Goal: Navigation & Orientation: Find specific page/section

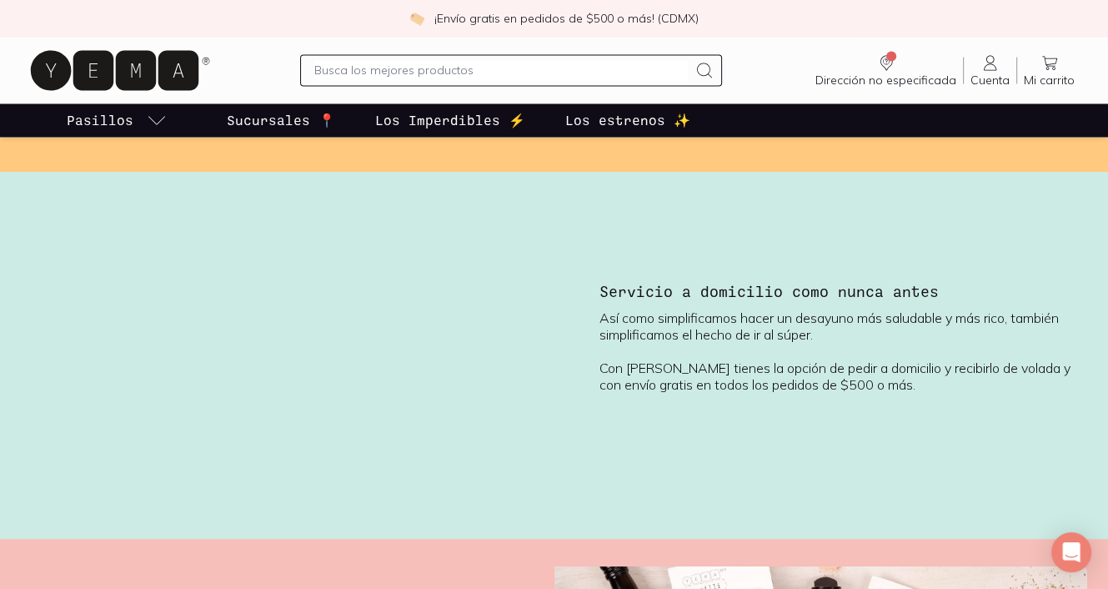
scroll to position [2169, 0]
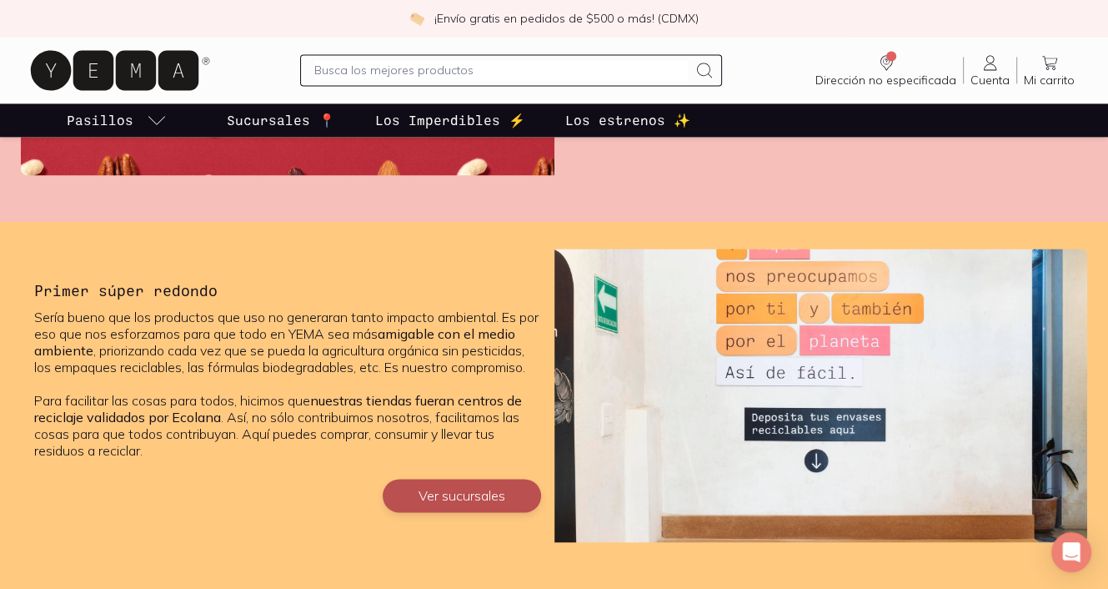
click at [438, 511] on button "Ver sucursales" at bounding box center [462, 495] width 158 height 33
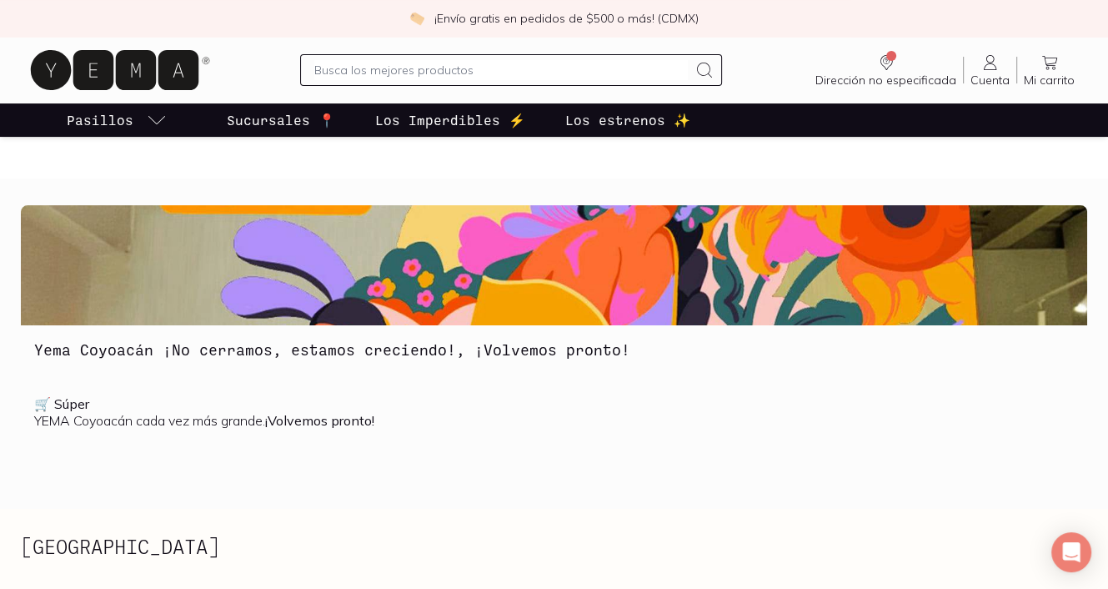
scroll to position [417, 0]
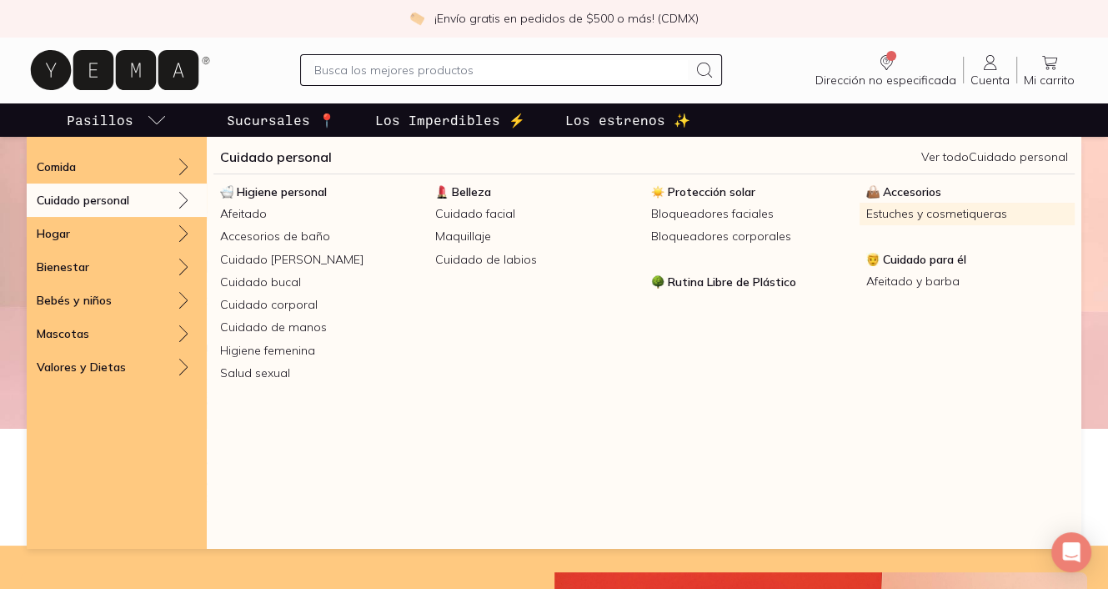
click at [961, 217] on link "Estuches y cosmetiqueras" at bounding box center [967, 214] width 215 height 23
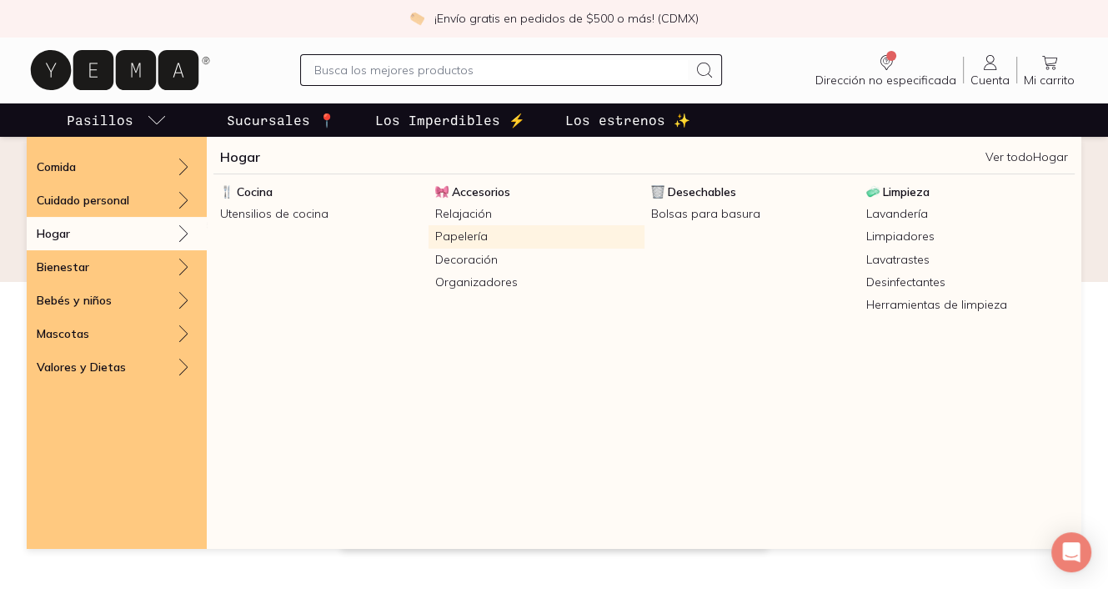
click at [519, 233] on link "Papelería" at bounding box center [536, 236] width 215 height 23
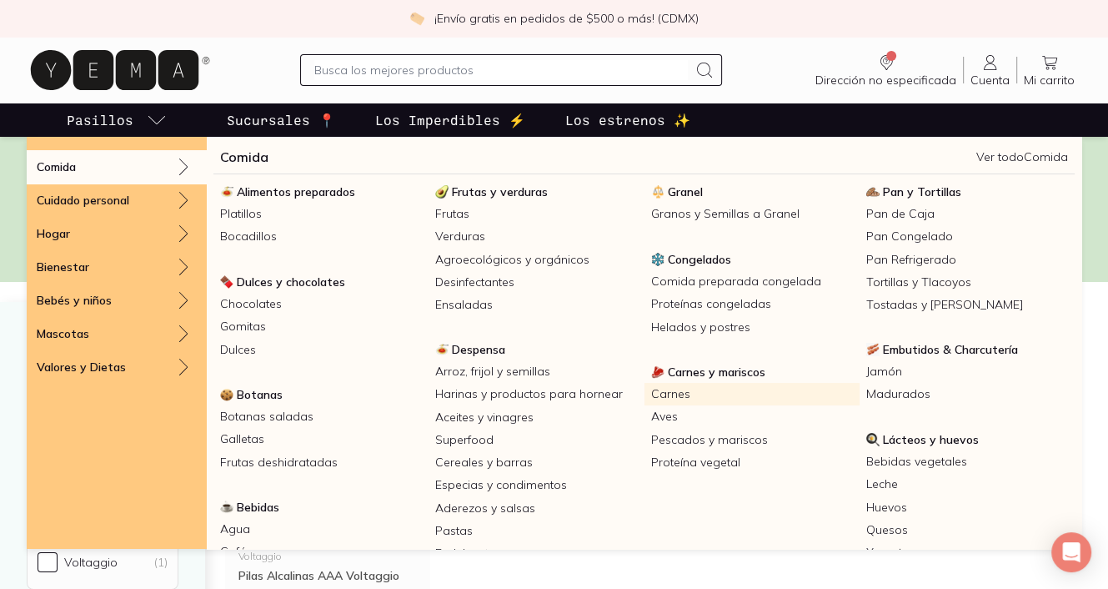
click at [664, 398] on link "Carnes" at bounding box center [751, 394] width 215 height 23
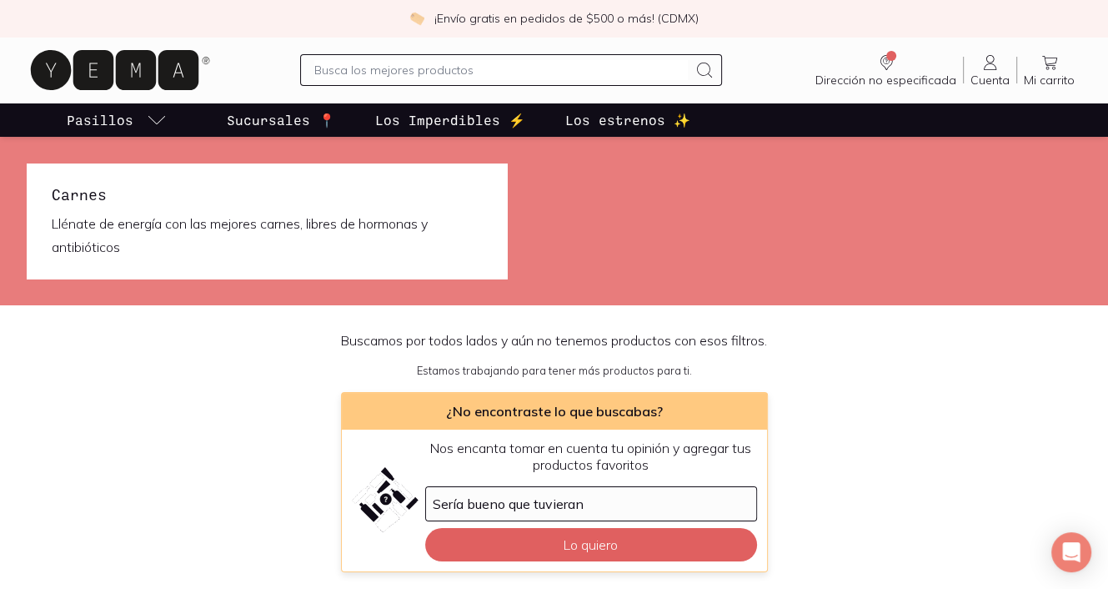
click at [454, 114] on p "Los Imperdibles ⚡️" at bounding box center [450, 120] width 150 height 20
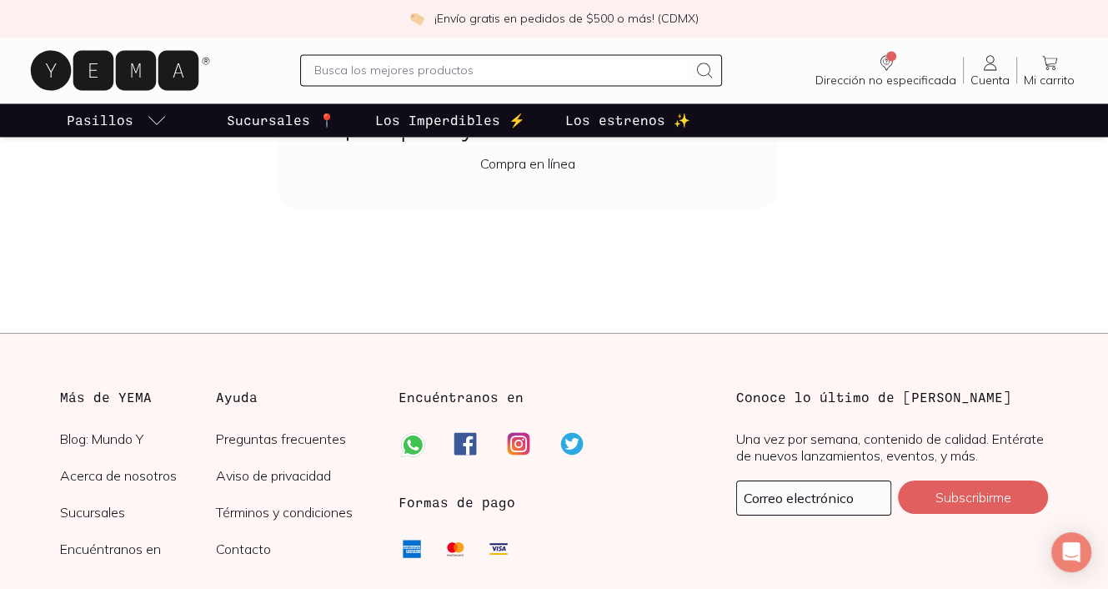
scroll to position [2457, 0]
